Goal: Task Accomplishment & Management: Use online tool/utility

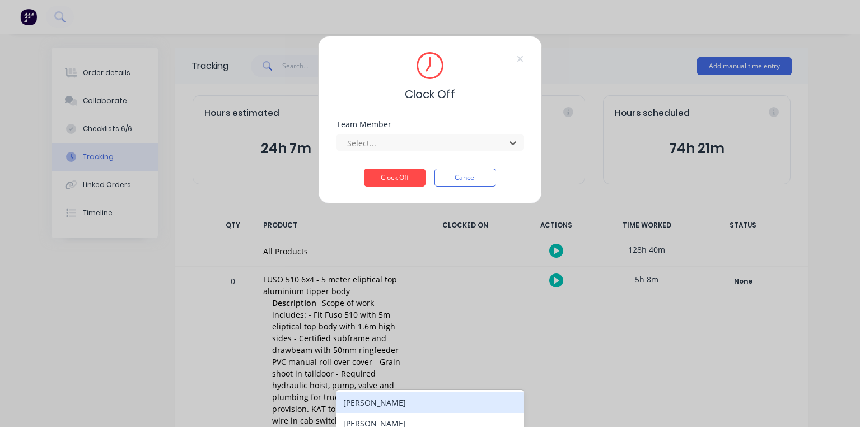
click at [397, 413] on div "[PERSON_NAME]" at bounding box center [430, 423] width 187 height 21
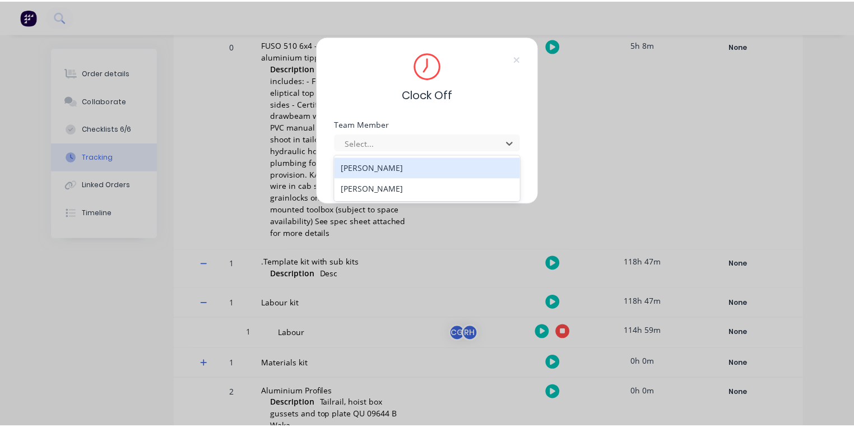
scroll to position [235, 0]
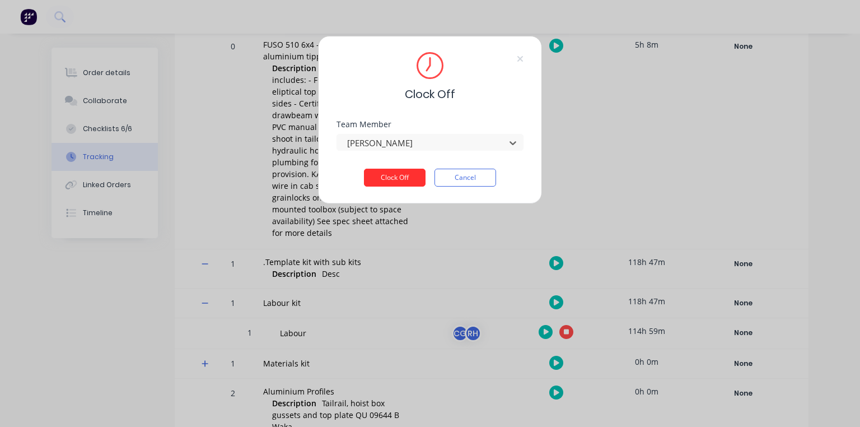
click at [417, 177] on button "Clock Off" at bounding box center [395, 178] width 62 height 18
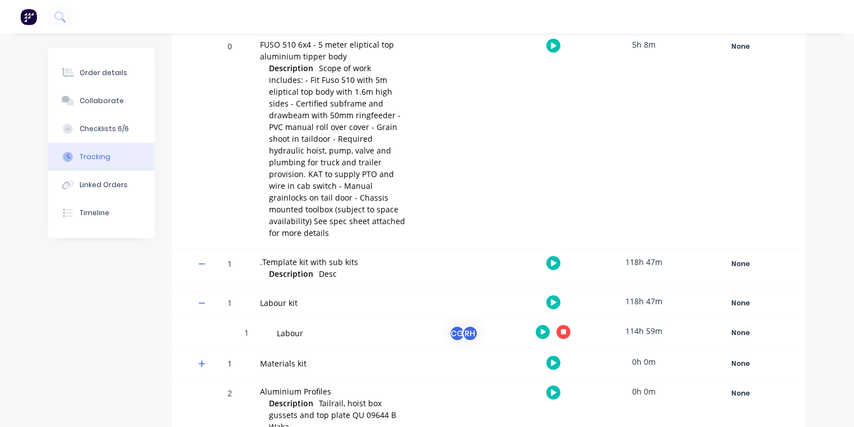
click at [29, 16] on img "button" at bounding box center [28, 16] width 17 height 17
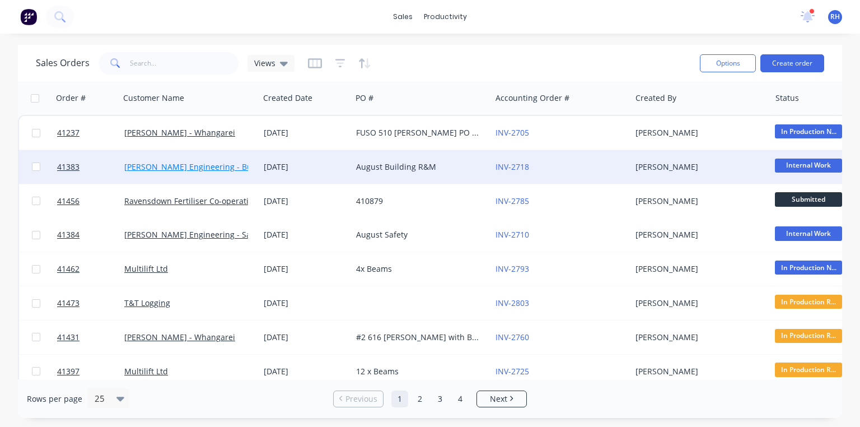
click at [236, 163] on link "[PERSON_NAME] Engineering - Building R M" at bounding box center [207, 166] width 166 height 11
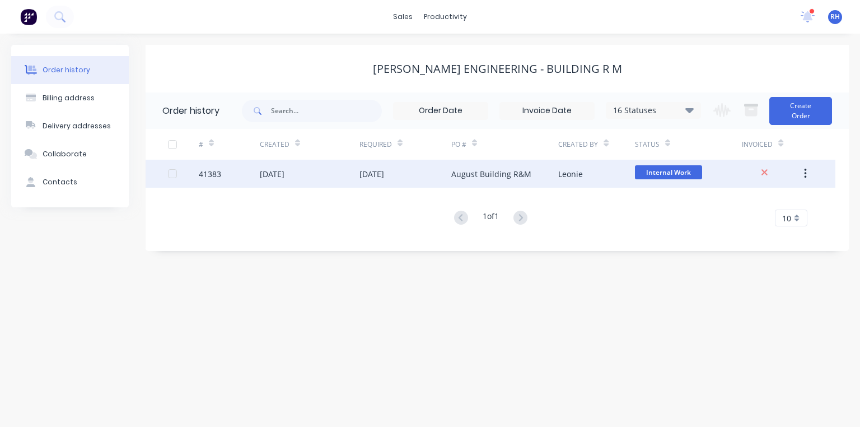
click at [493, 171] on div "August Building R&M" at bounding box center [491, 174] width 80 height 12
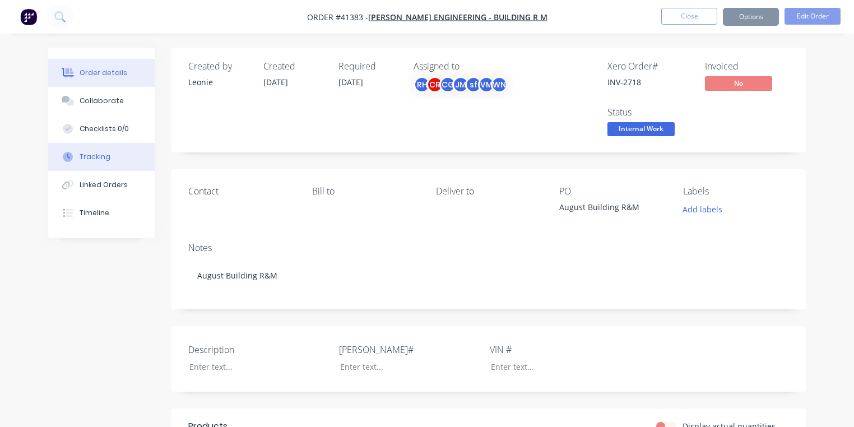
click at [108, 161] on button "Tracking" at bounding box center [101, 157] width 106 height 28
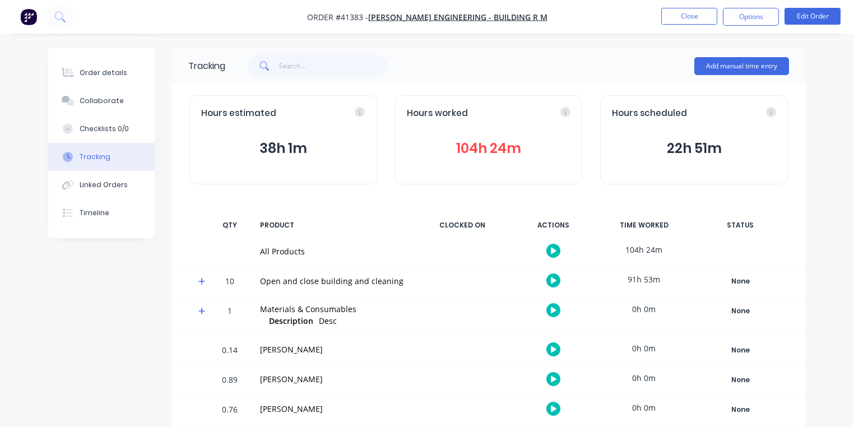
click at [202, 280] on icon at bounding box center [201, 281] width 7 height 7
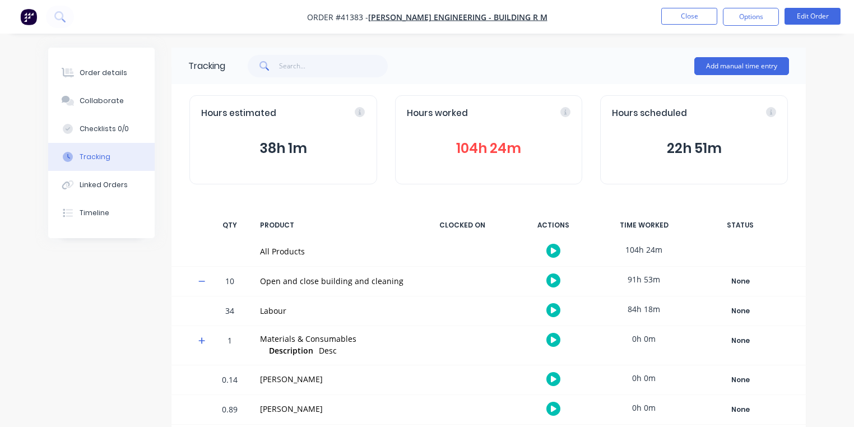
click at [553, 311] on icon "button" at bounding box center [554, 310] width 6 height 6
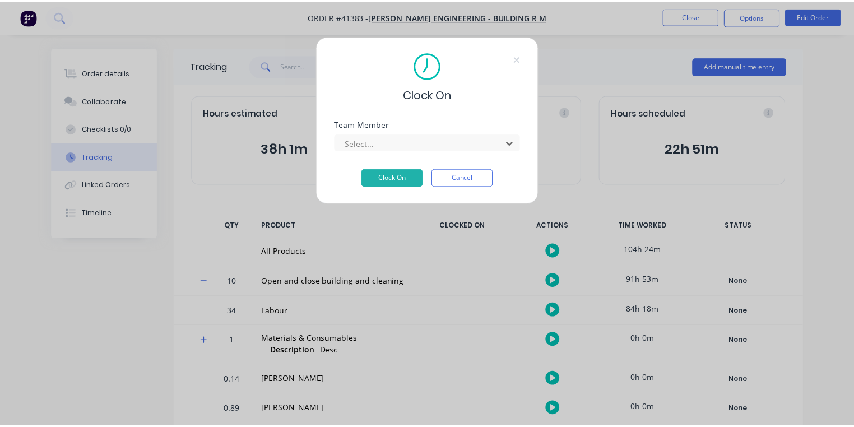
scroll to position [143, 0]
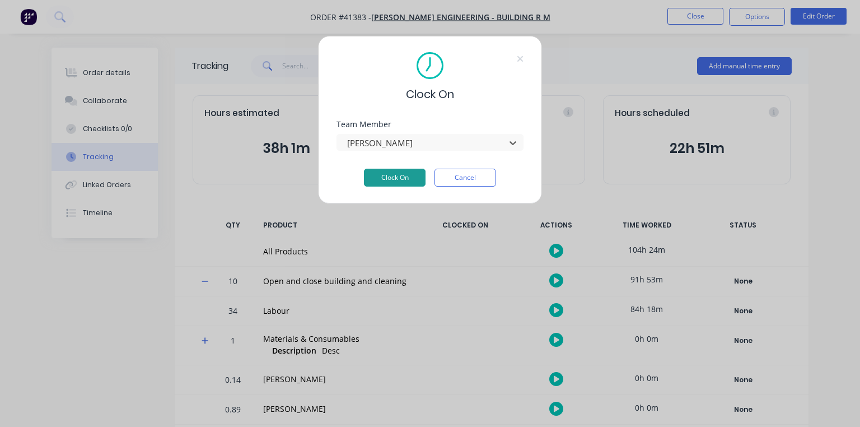
click at [409, 176] on button "Clock On" at bounding box center [395, 178] width 62 height 18
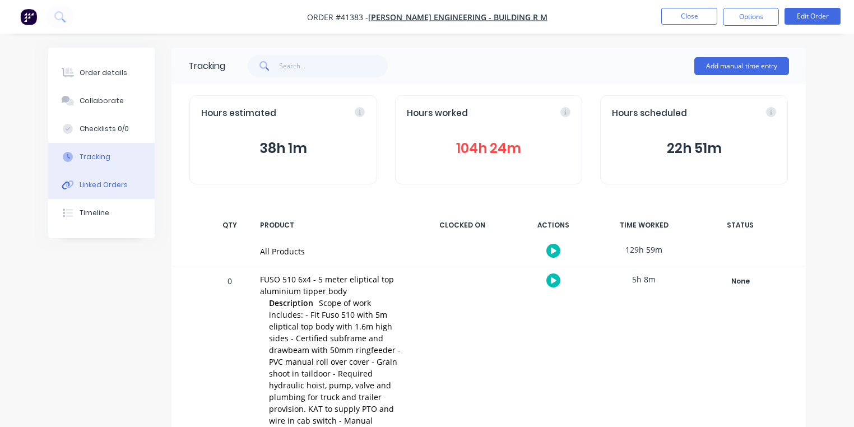
click at [87, 173] on button "Linked Orders" at bounding box center [101, 185] width 106 height 28
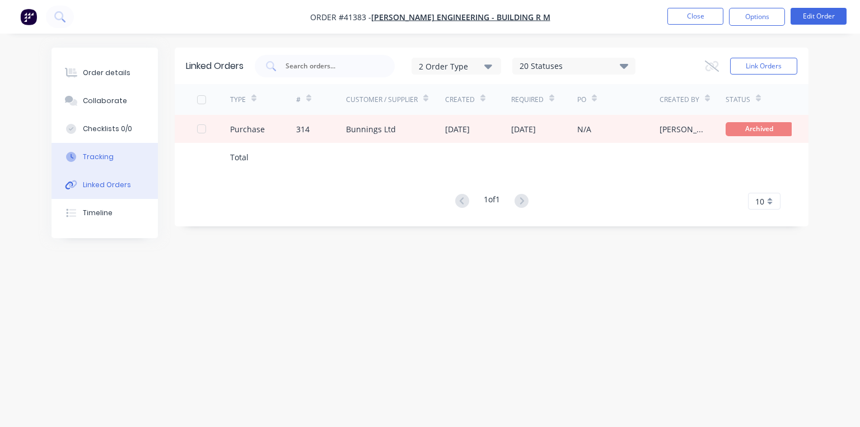
click at [99, 166] on button "Tracking" at bounding box center [105, 157] width 106 height 28
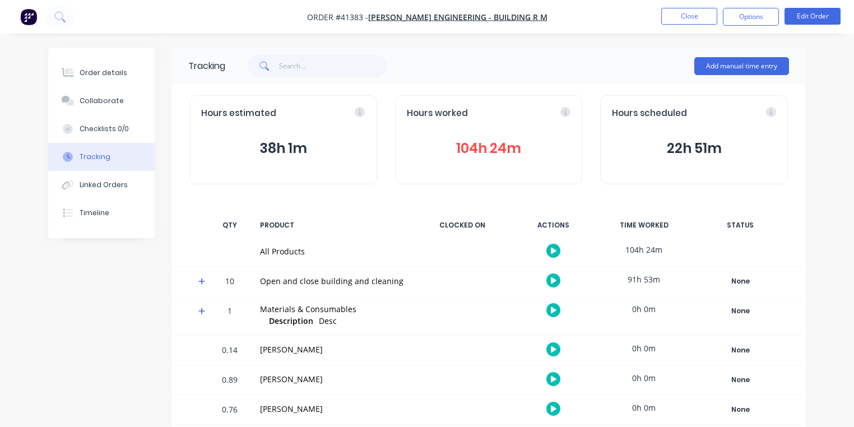
click at [206, 285] on span at bounding box center [203, 282] width 11 height 11
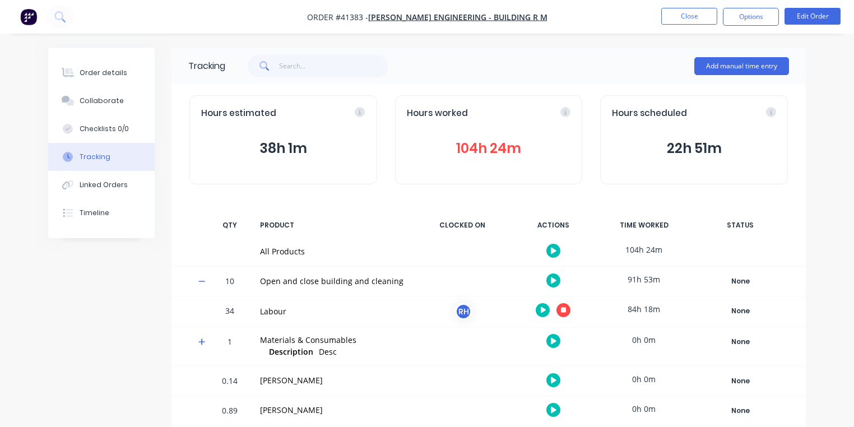
click at [565, 307] on icon "button" at bounding box center [564, 309] width 6 height 7
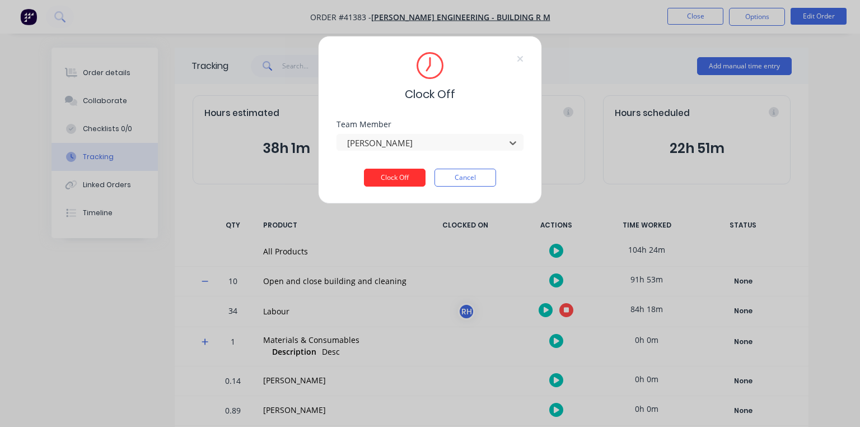
click at [388, 178] on button "Clock Off" at bounding box center [395, 178] width 62 height 18
